Goal: Find specific page/section: Find specific page/section

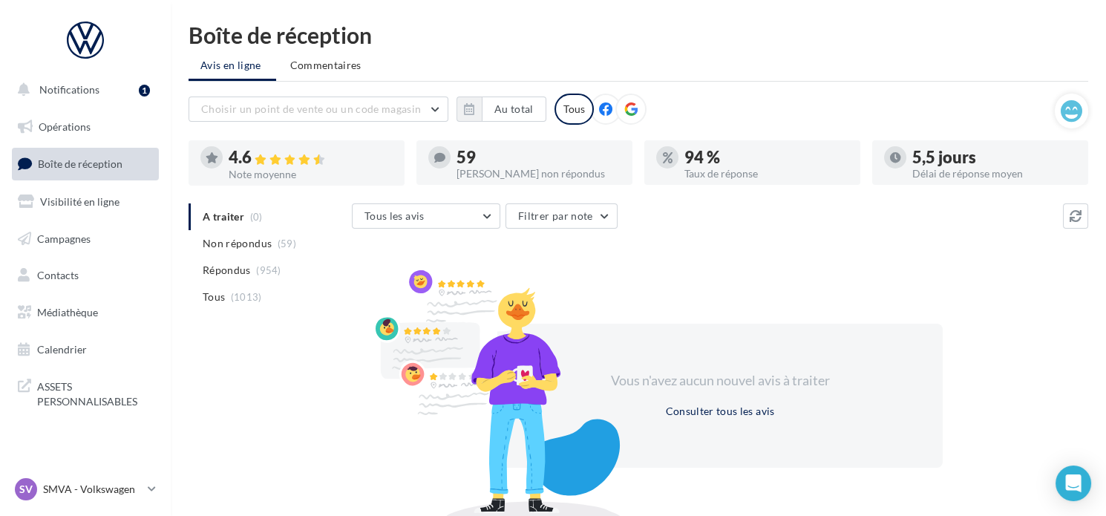
click at [95, 159] on span "Boîte de réception" at bounding box center [80, 163] width 85 height 13
click at [85, 487] on p "SMVA - Volkswagen" at bounding box center [92, 489] width 99 height 15
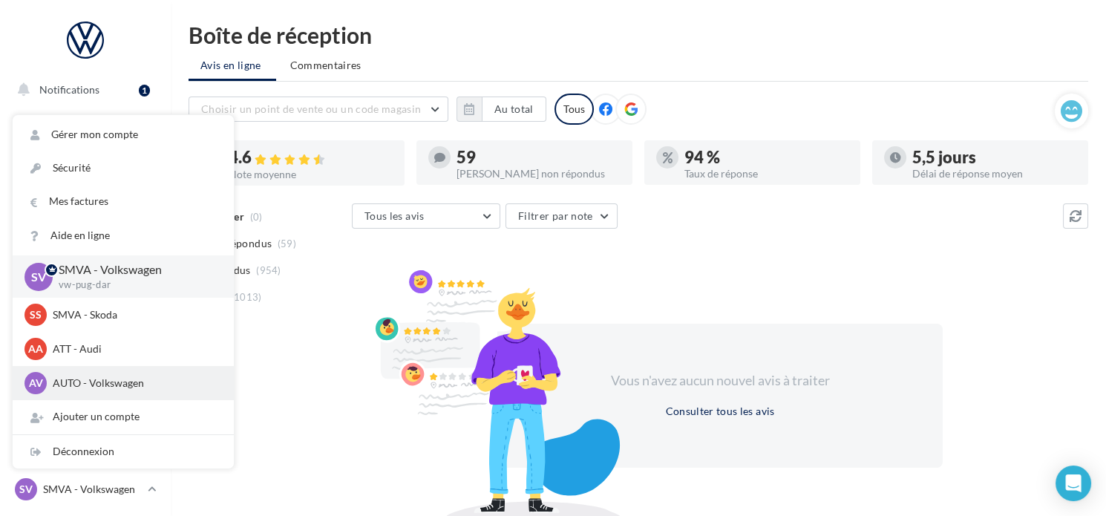
click at [97, 390] on p "AUTO - Volkswagen" at bounding box center [134, 383] width 163 height 15
